Goal: Information Seeking & Learning: Learn about a topic

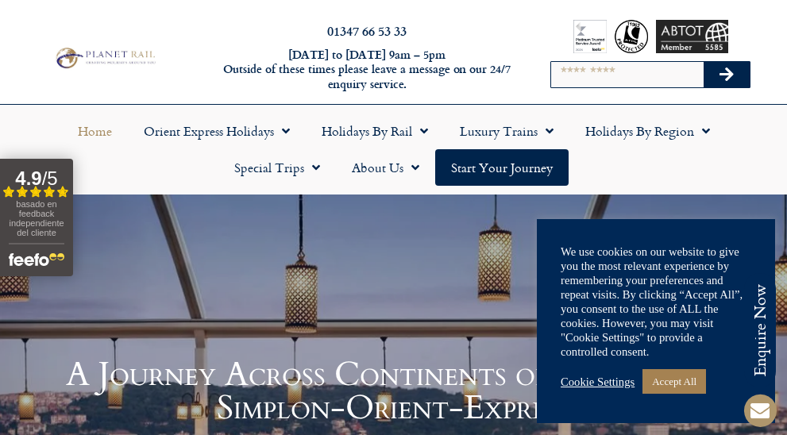
click at [615, 382] on link "Cookie Settings" at bounding box center [598, 382] width 74 height 14
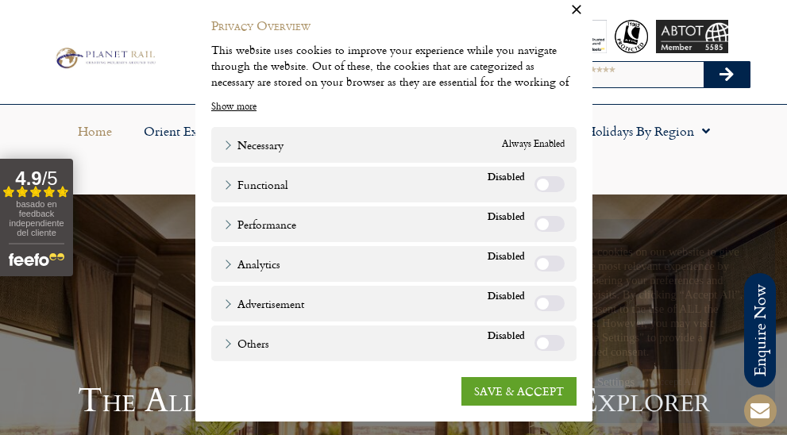
scroll to position [21, 0]
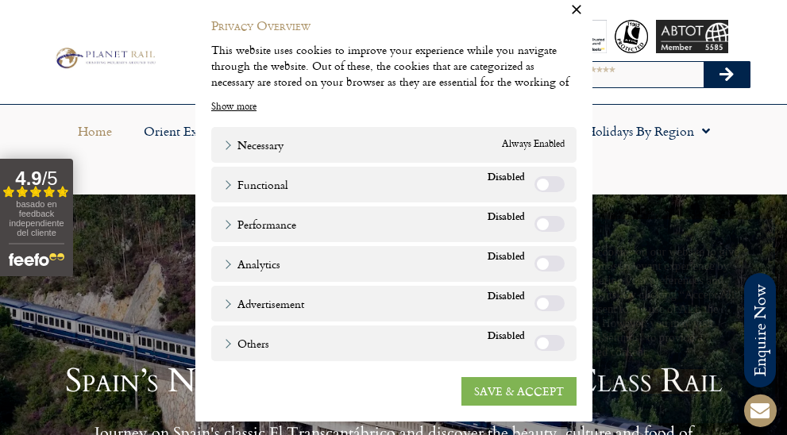
click at [520, 386] on link "SAVE & ACCEPT" at bounding box center [518, 391] width 115 height 29
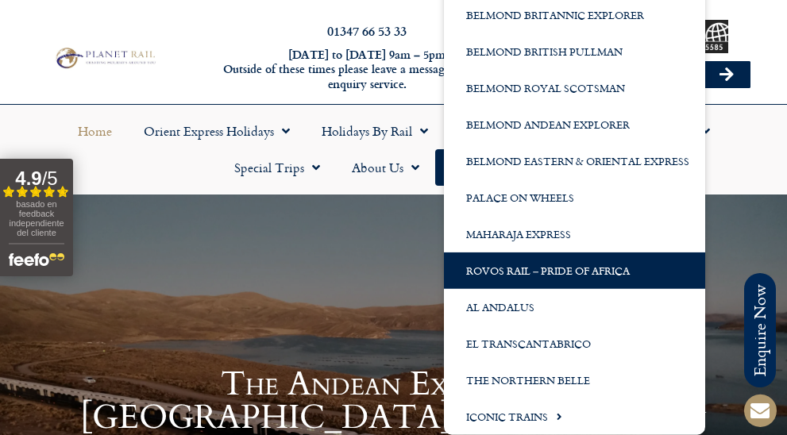
click at [554, 272] on link "Rovos Rail – Pride of Africa" at bounding box center [574, 271] width 261 height 37
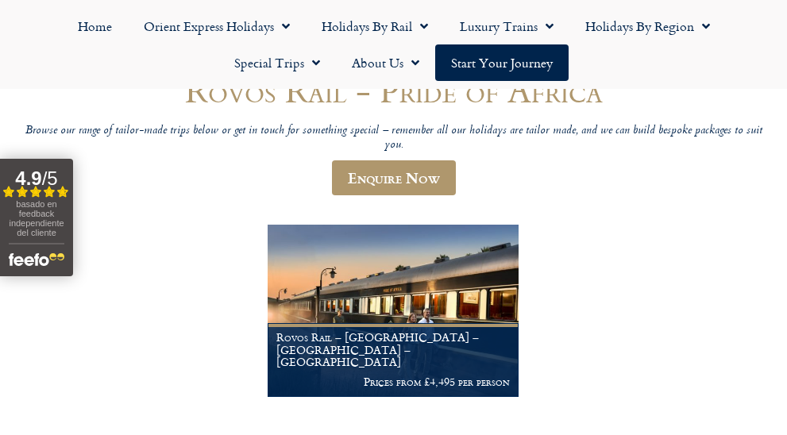
scroll to position [143, 0]
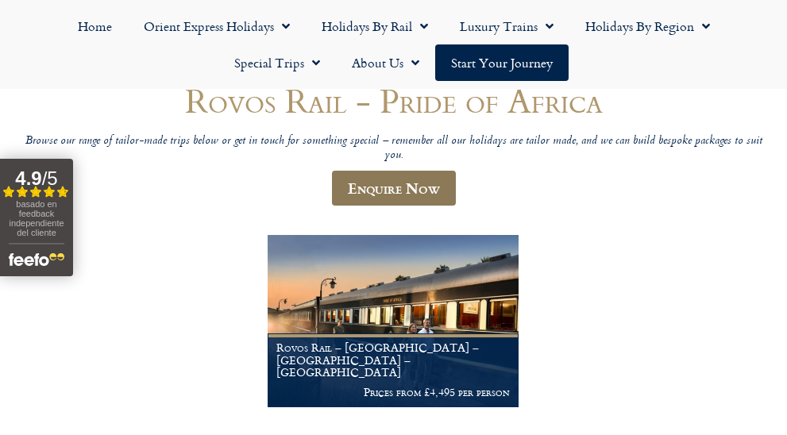
click at [403, 176] on link "Enquire Now" at bounding box center [394, 188] width 124 height 35
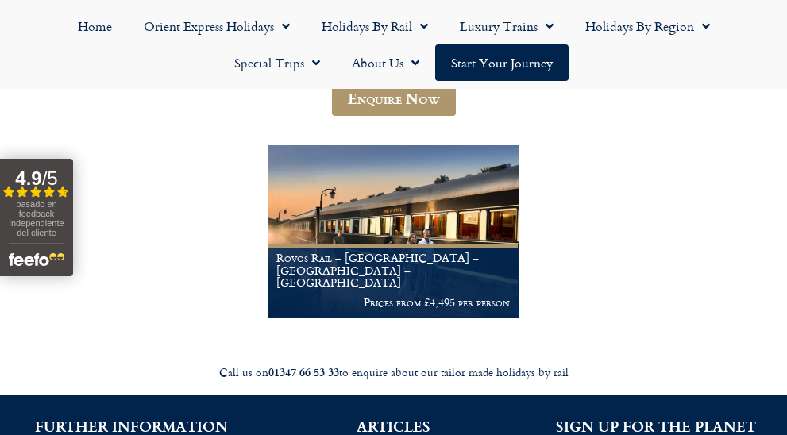
scroll to position [239, 0]
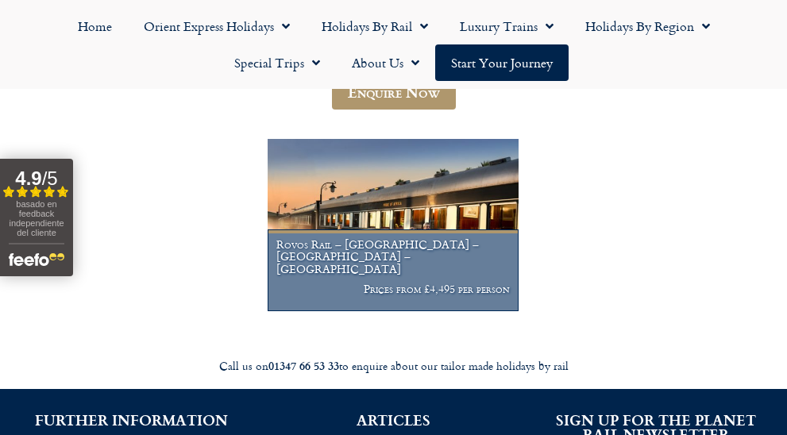
click at [395, 202] on img at bounding box center [393, 225] width 251 height 172
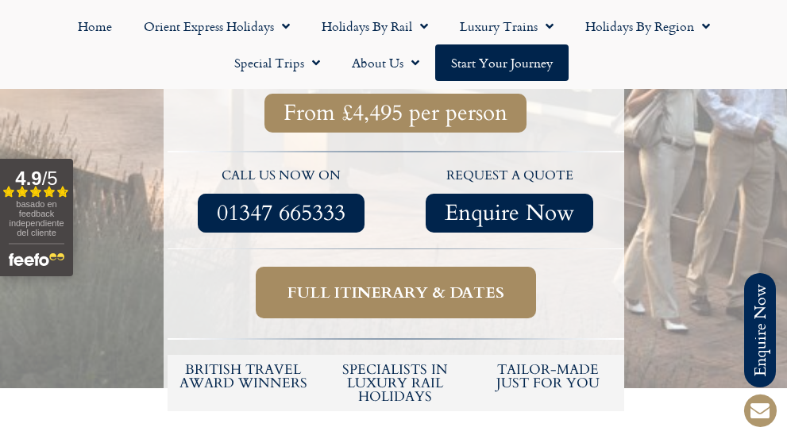
scroll to position [631, 0]
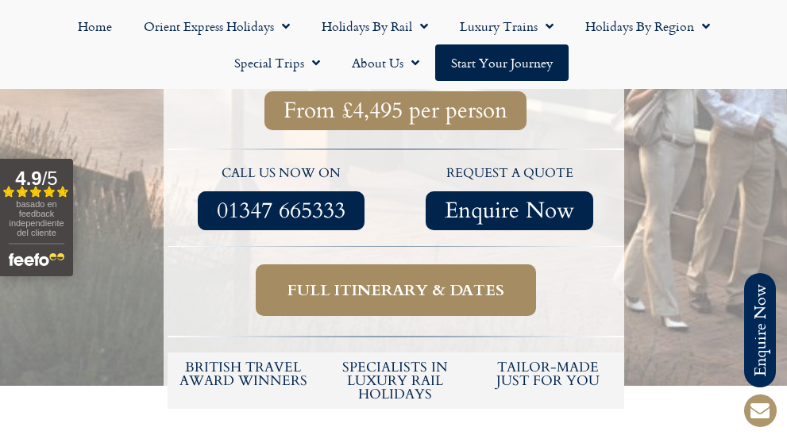
click at [381, 280] on span "Full itinerary & dates" at bounding box center [395, 290] width 217 height 20
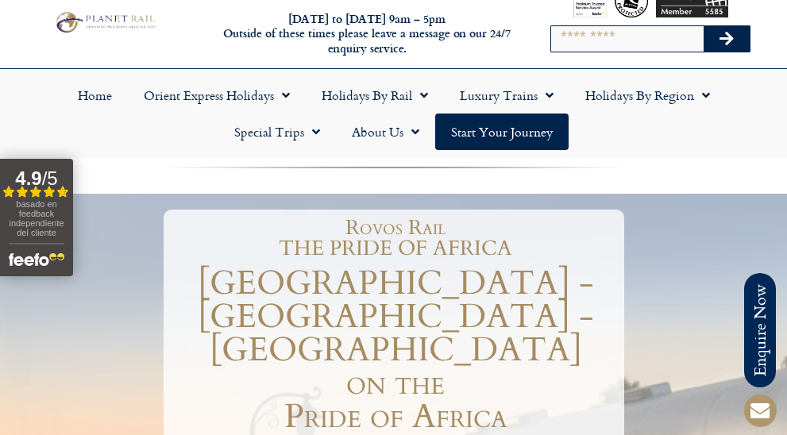
scroll to position [37, 0]
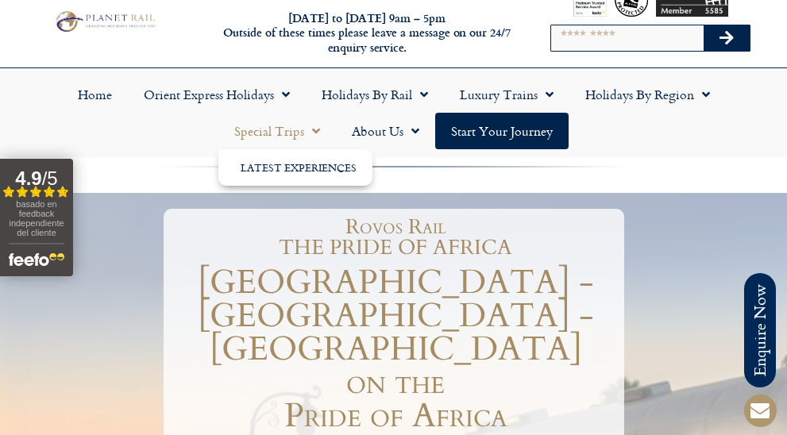
click at [309, 132] on span "Menu" at bounding box center [312, 131] width 16 height 29
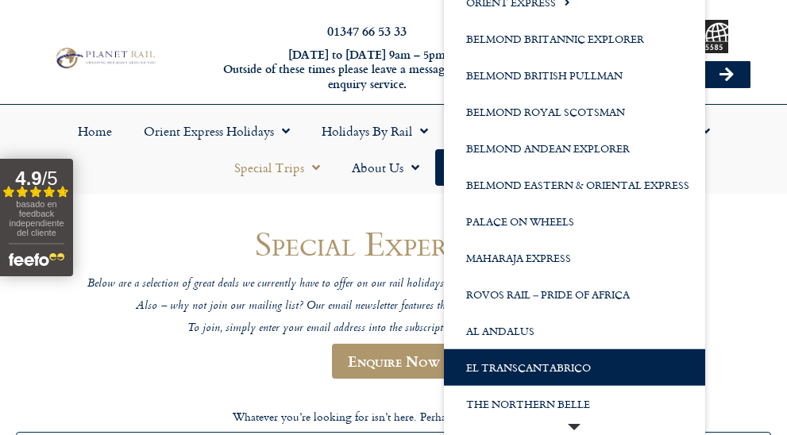
click at [549, 342] on link "Al Andalus" at bounding box center [574, 331] width 261 height 37
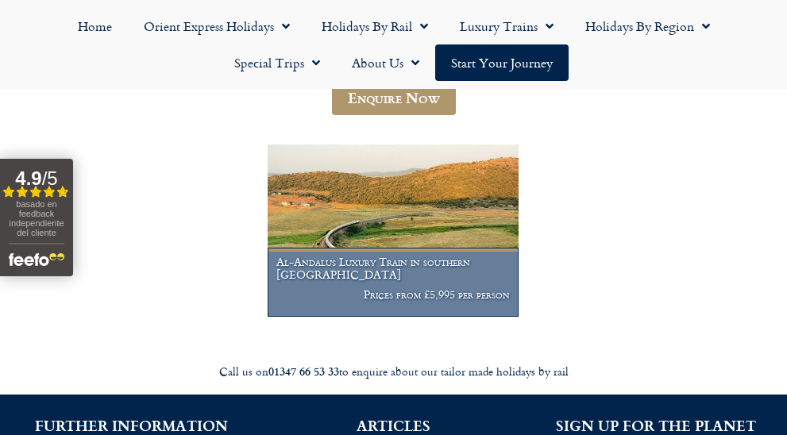
scroll to position [234, 0]
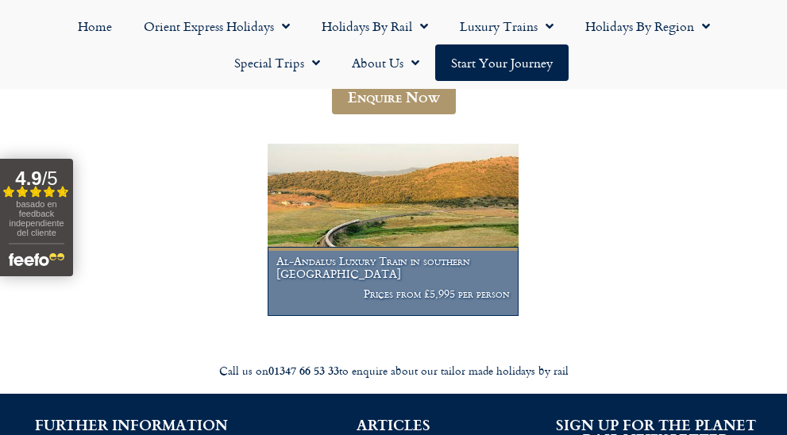
click at [390, 233] on img at bounding box center [393, 230] width 251 height 172
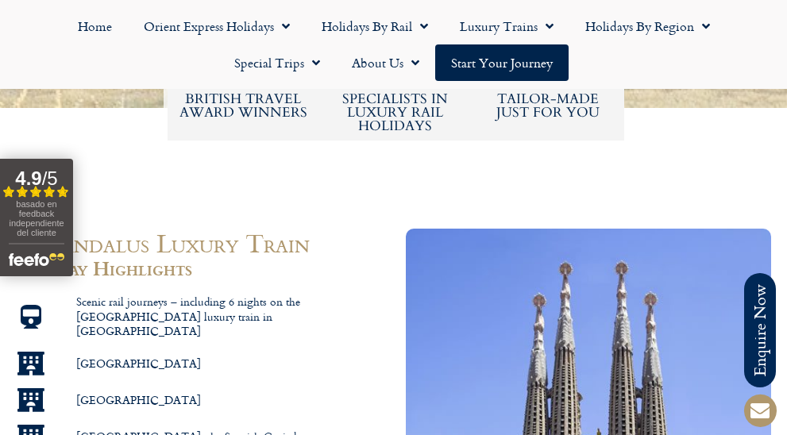
scroll to position [810, 0]
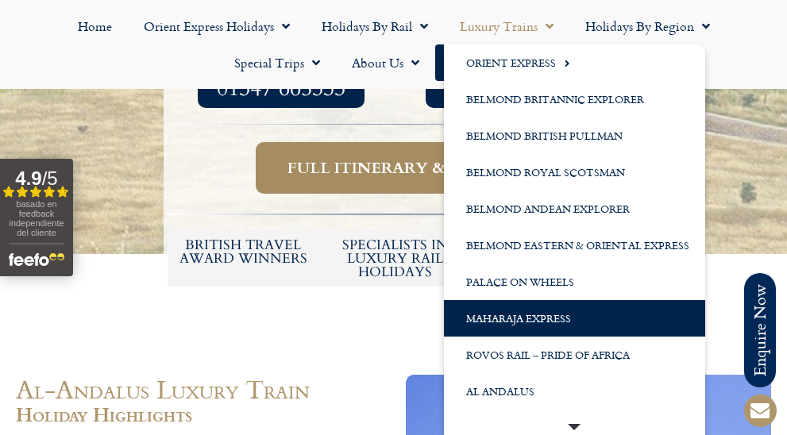
click at [544, 316] on link "Maharaja Express" at bounding box center [574, 318] width 261 height 37
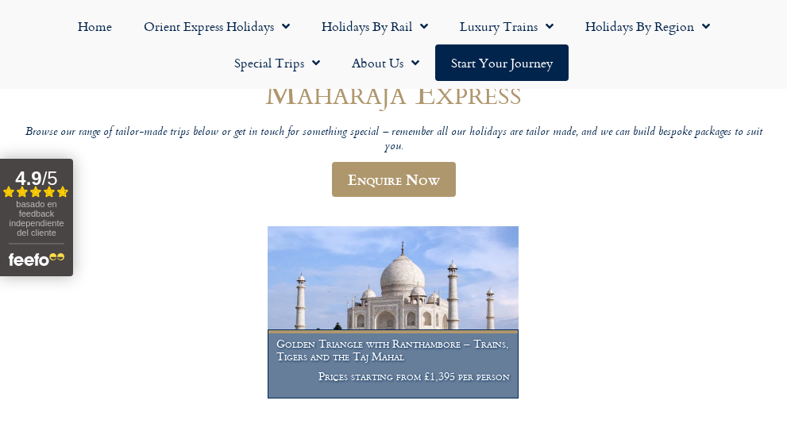
scroll to position [157, 0]
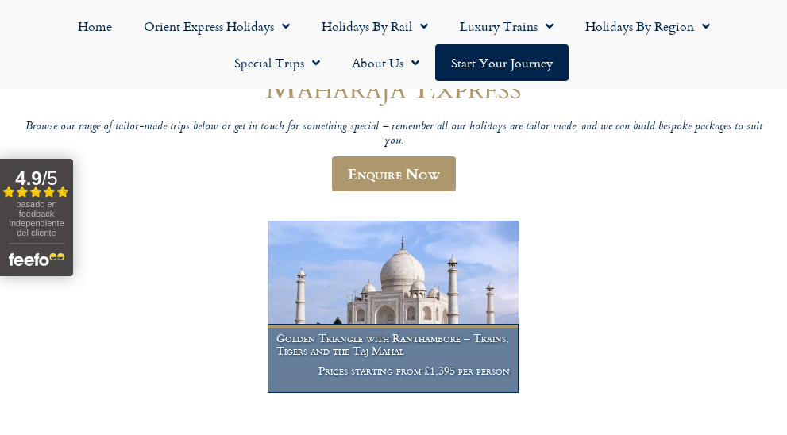
click at [401, 289] on img at bounding box center [393, 307] width 251 height 172
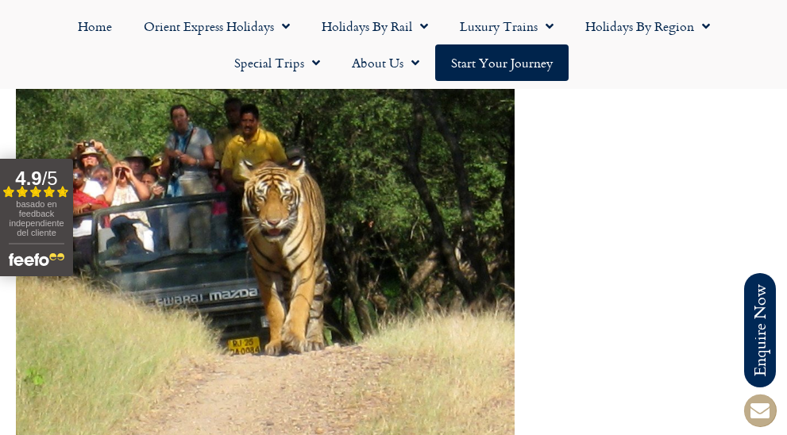
scroll to position [5341, 0]
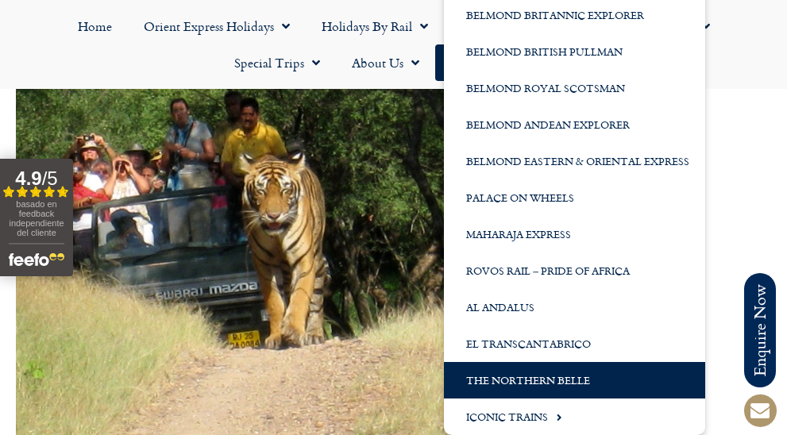
click at [542, 376] on link "The Northern Belle" at bounding box center [574, 380] width 261 height 37
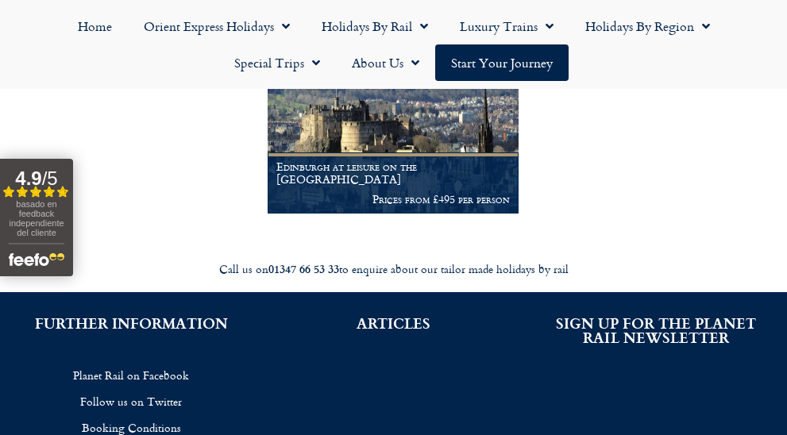
scroll to position [519, 0]
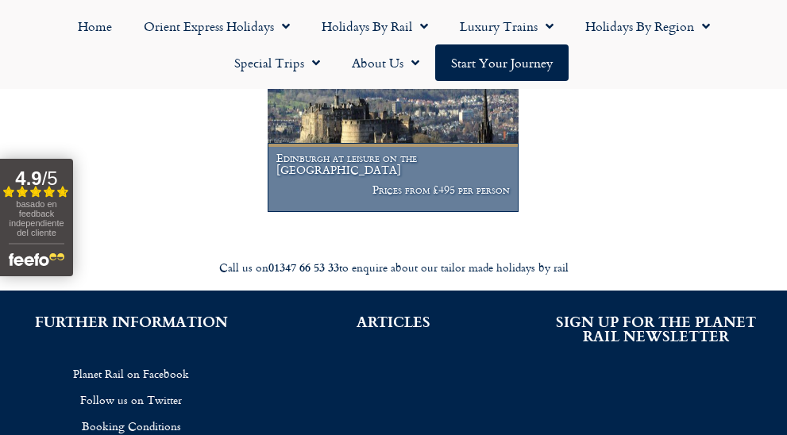
click at [389, 147] on img at bounding box center [393, 126] width 251 height 172
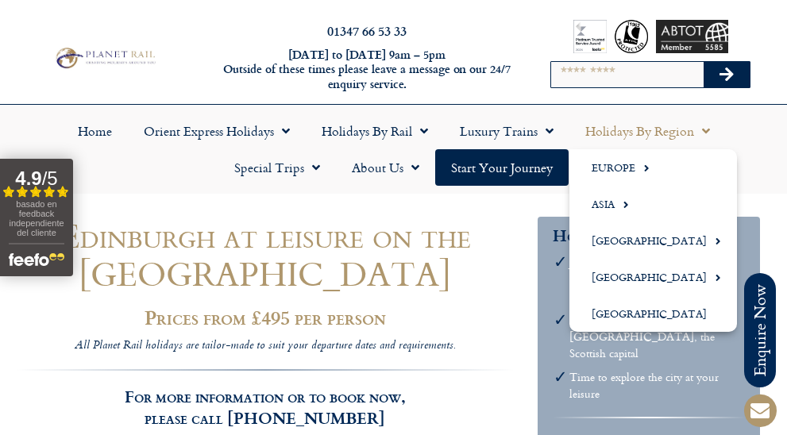
scroll to position [1, 0]
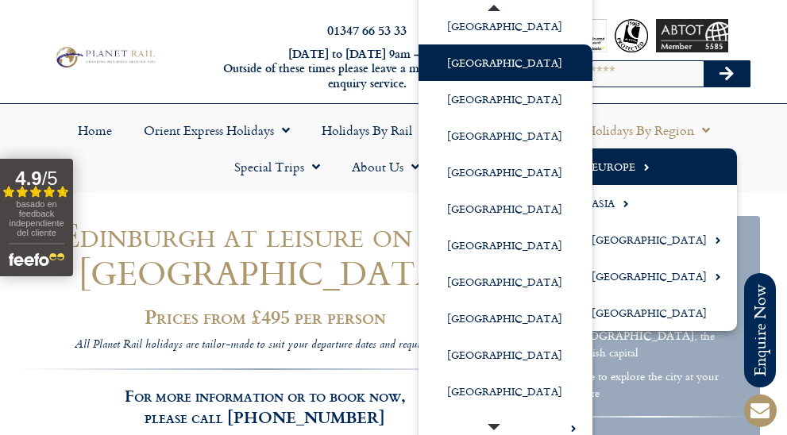
click at [483, 65] on link "[GEOGRAPHIC_DATA]" at bounding box center [505, 62] width 174 height 37
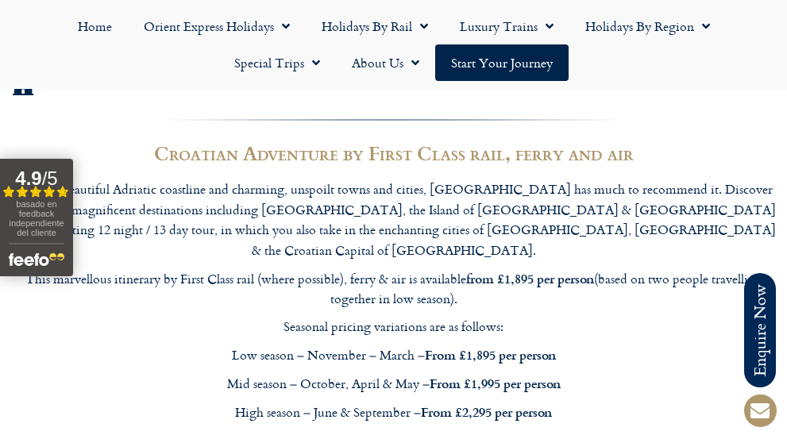
scroll to position [1305, 0]
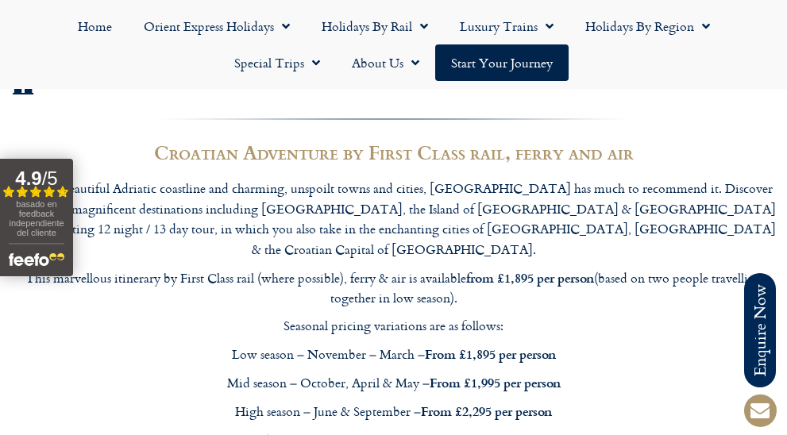
click at [294, 344] on p "Low season – November – March – From £1,895 per person" at bounding box center [393, 354] width 771 height 21
click at [373, 372] on p "Mid season – October, April & May – From £1,995 per person" at bounding box center [393, 382] width 771 height 21
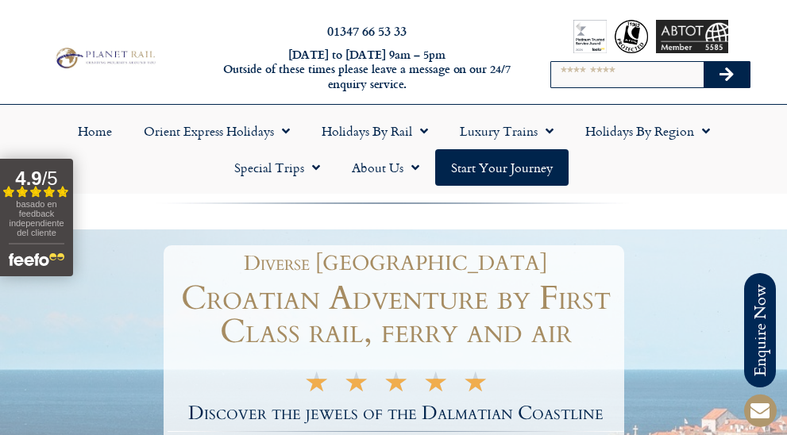
scroll to position [0, 0]
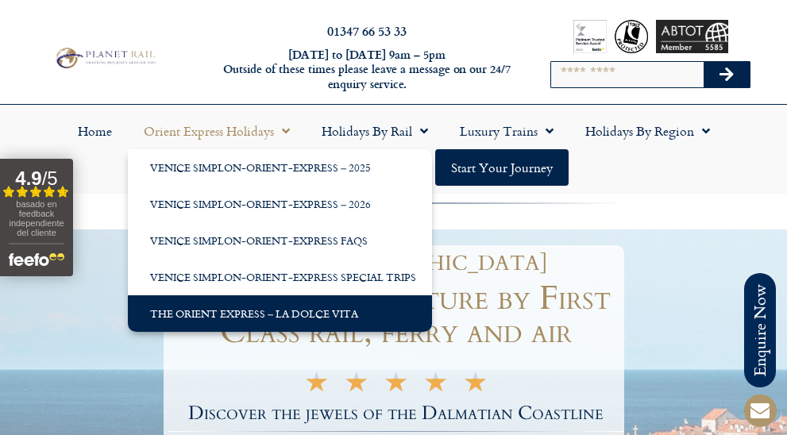
click at [253, 313] on link "The Orient Express – La Dolce Vita" at bounding box center [280, 313] width 304 height 37
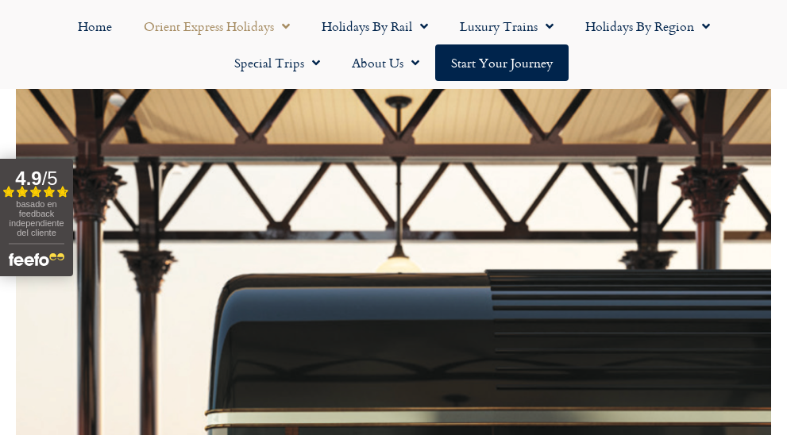
scroll to position [328, 0]
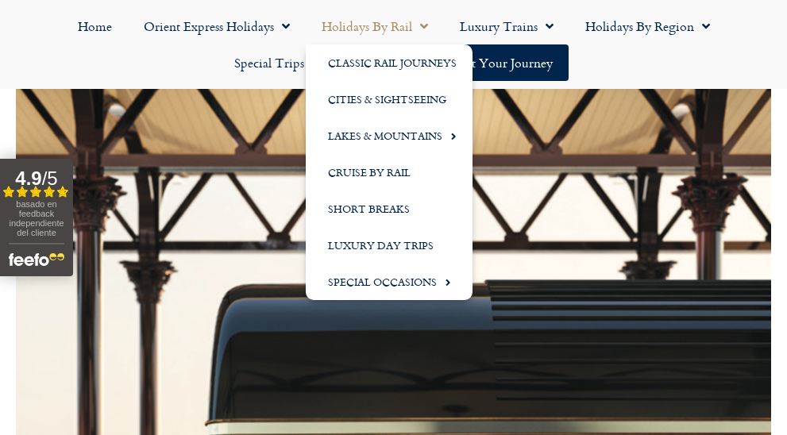
click at [433, 23] on link "Holidays by Rail" at bounding box center [375, 26] width 138 height 37
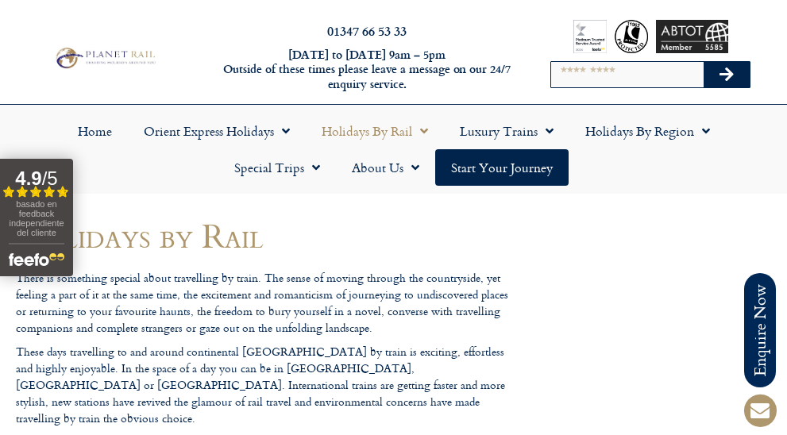
click at [722, 75] on icon "Search" at bounding box center [726, 75] width 14 height 16
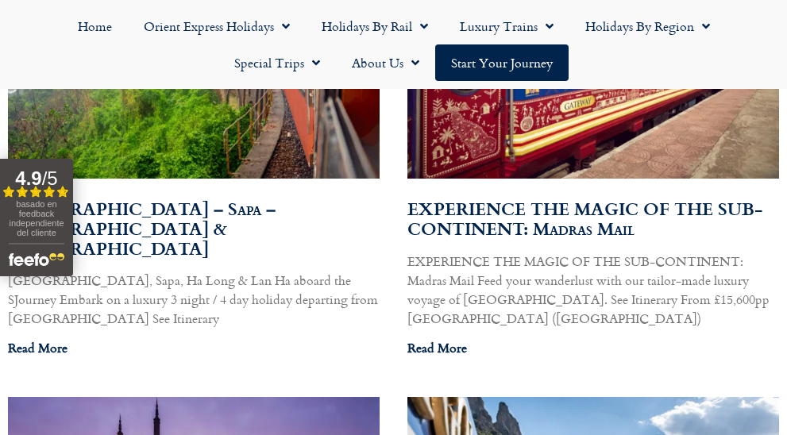
scroll to position [1283, 0]
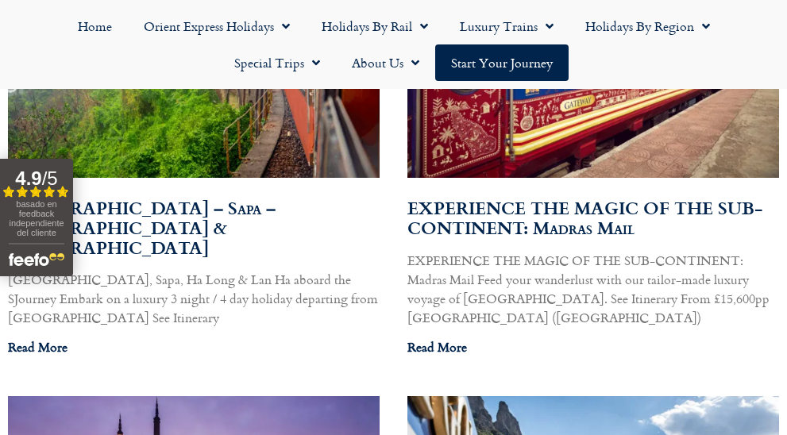
click at [566, 195] on link "EXPERIENCE THE MAGIC OF THE SUB-CONTINENT: Madras Mail" at bounding box center [584, 218] width 355 height 46
click at [441, 337] on link "Read More" at bounding box center [437, 346] width 60 height 19
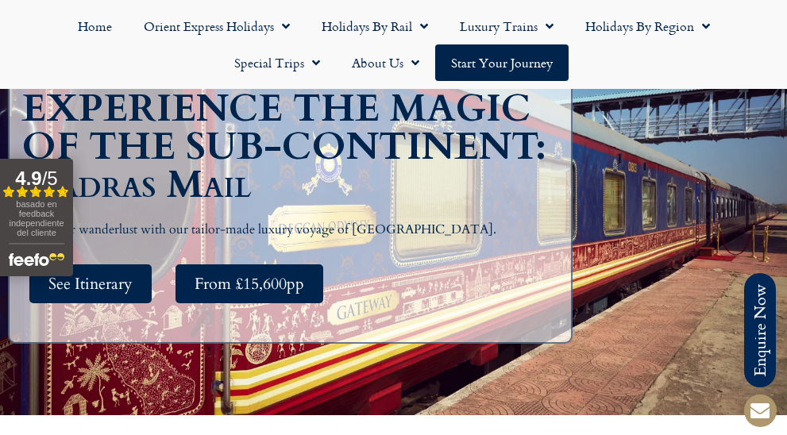
scroll to position [199, 0]
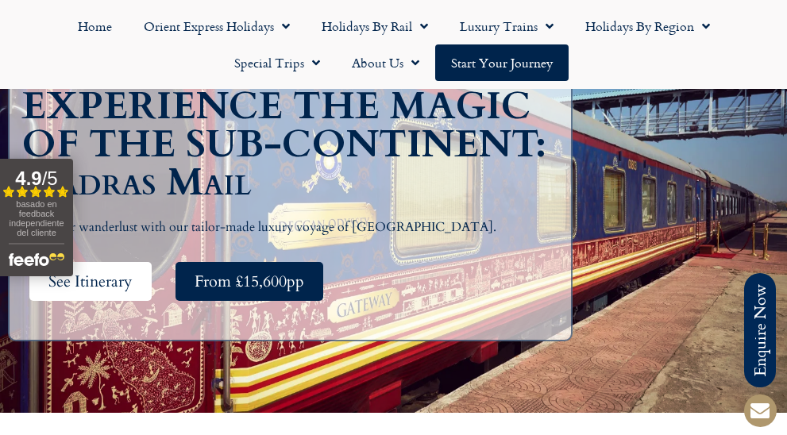
click at [84, 286] on span "See Itinerary" at bounding box center [90, 282] width 84 height 20
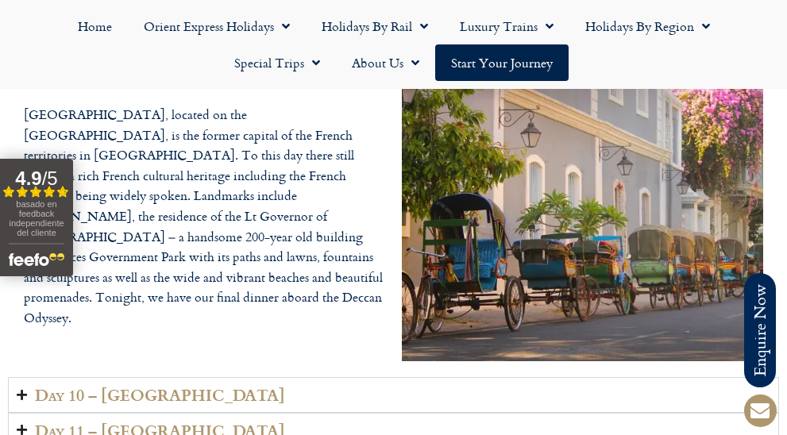
scroll to position [2645, 0]
